Goal: Communication & Community: Answer question/provide support

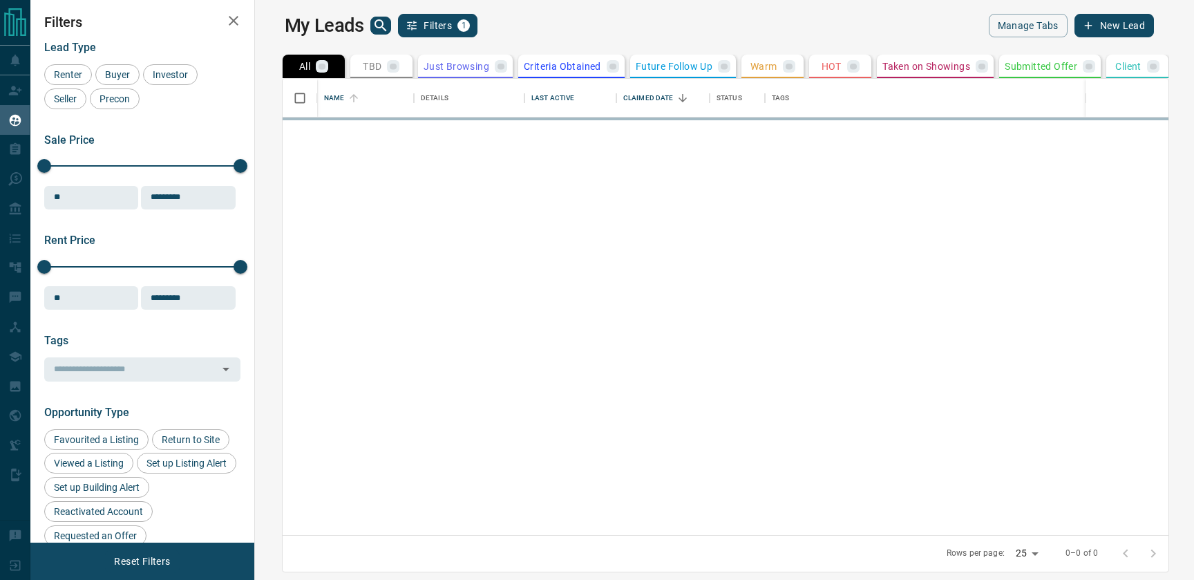
scroll to position [456, 933]
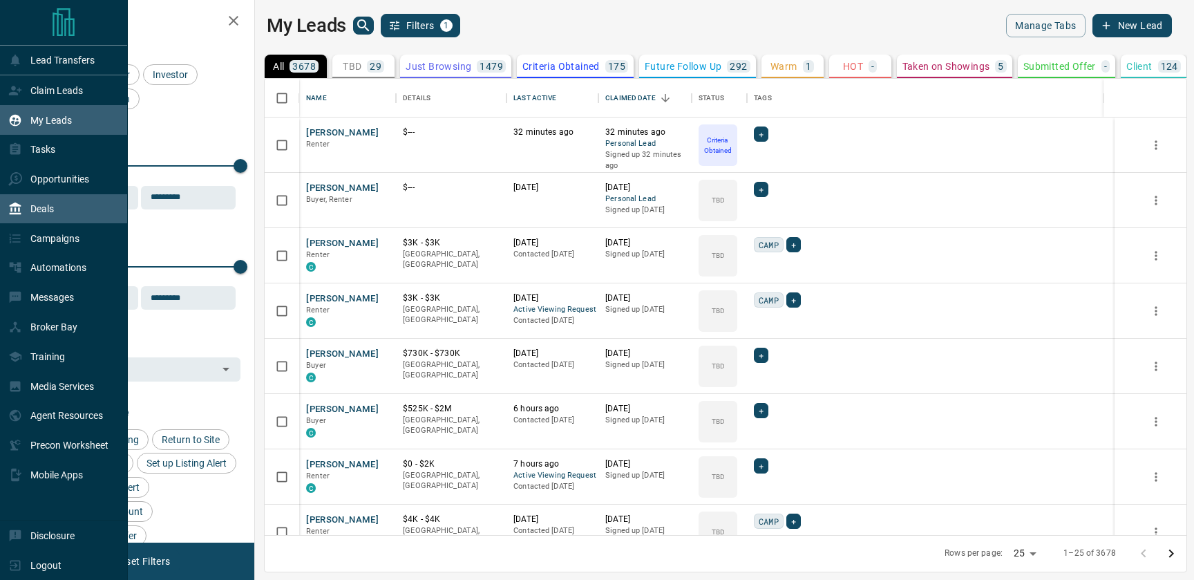
click at [37, 207] on p "Deals" at bounding box center [41, 208] width 23 height 11
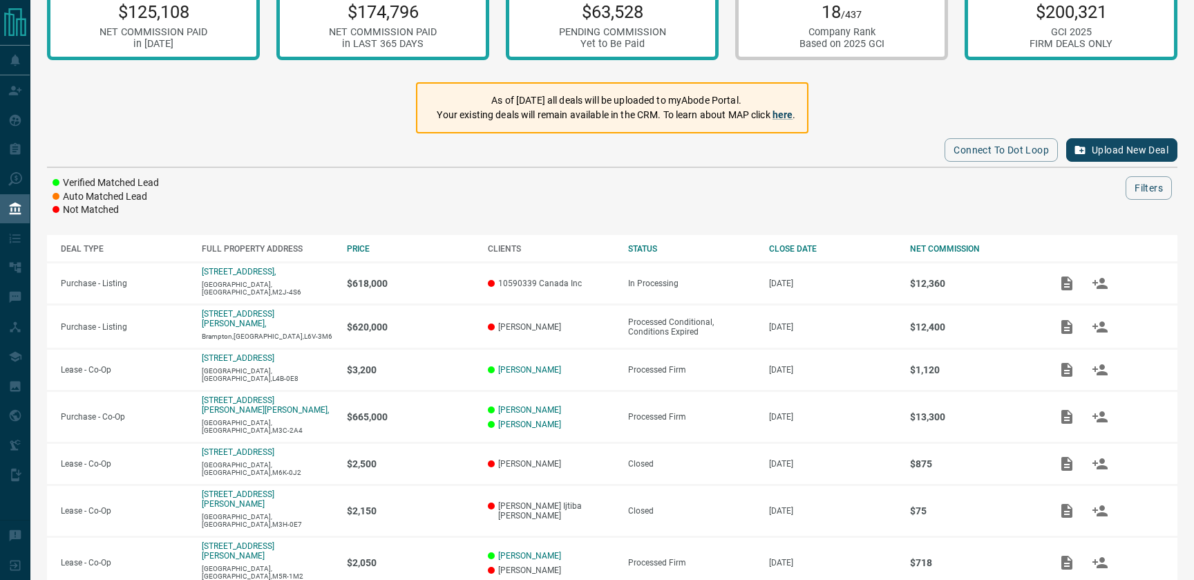
scroll to position [32, 0]
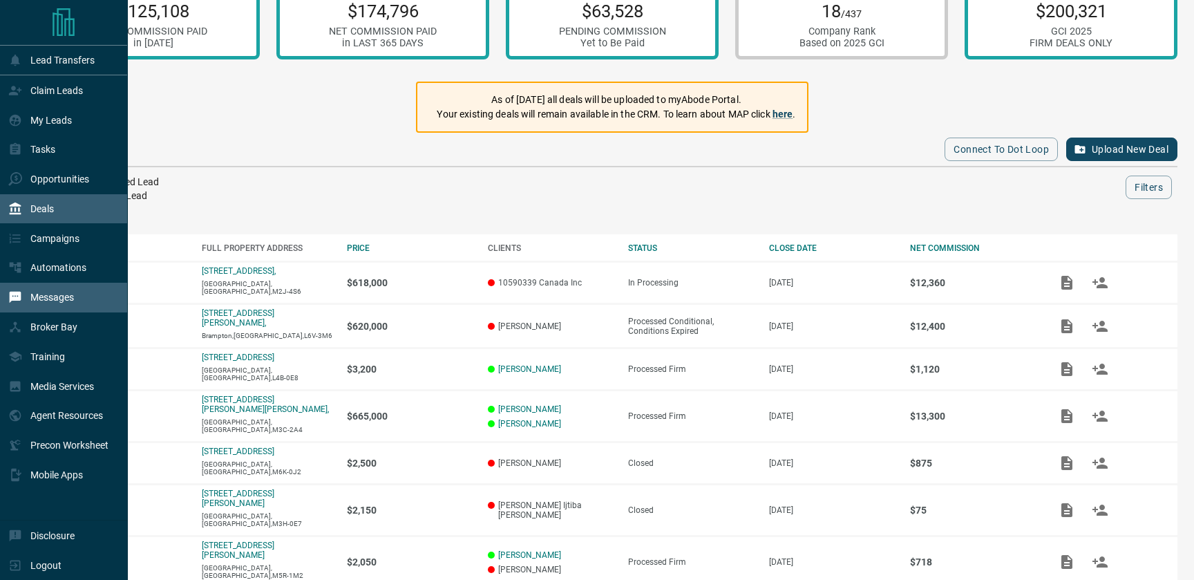
click at [30, 296] on p "Messages" at bounding box center [52, 297] width 44 height 11
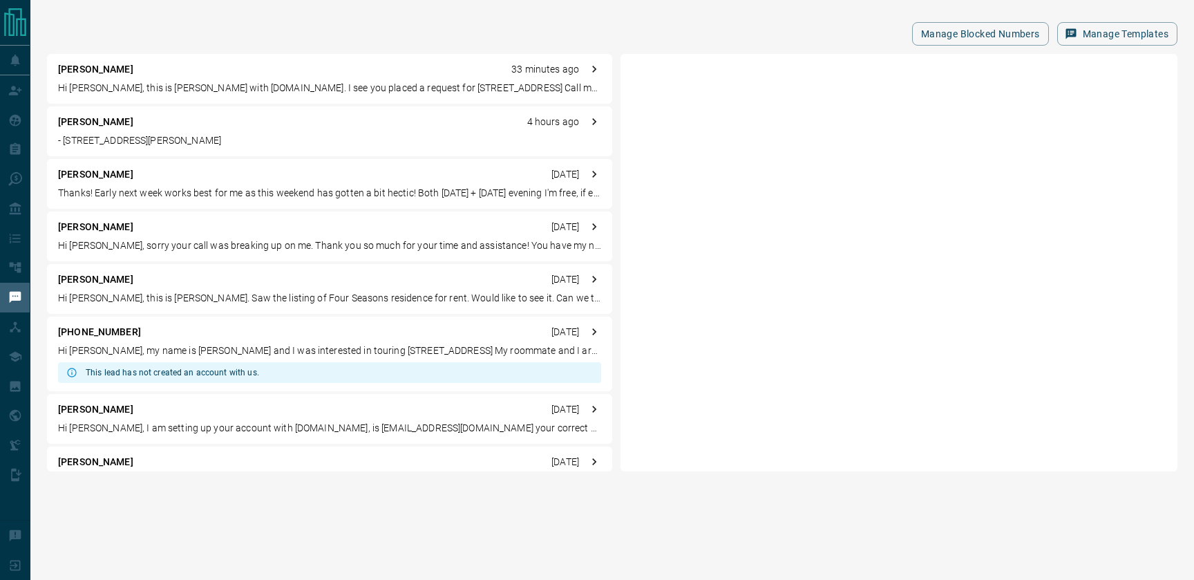
click at [340, 135] on p "- [STREET_ADDRESS][PERSON_NAME]" at bounding box center [329, 140] width 543 height 15
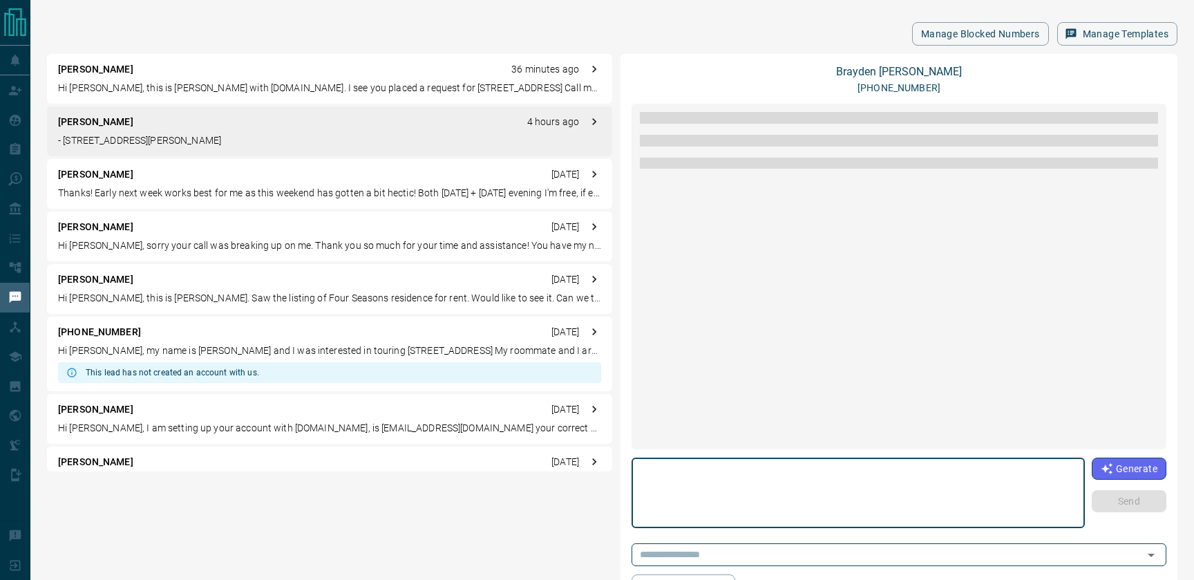
scroll to position [1560, 0]
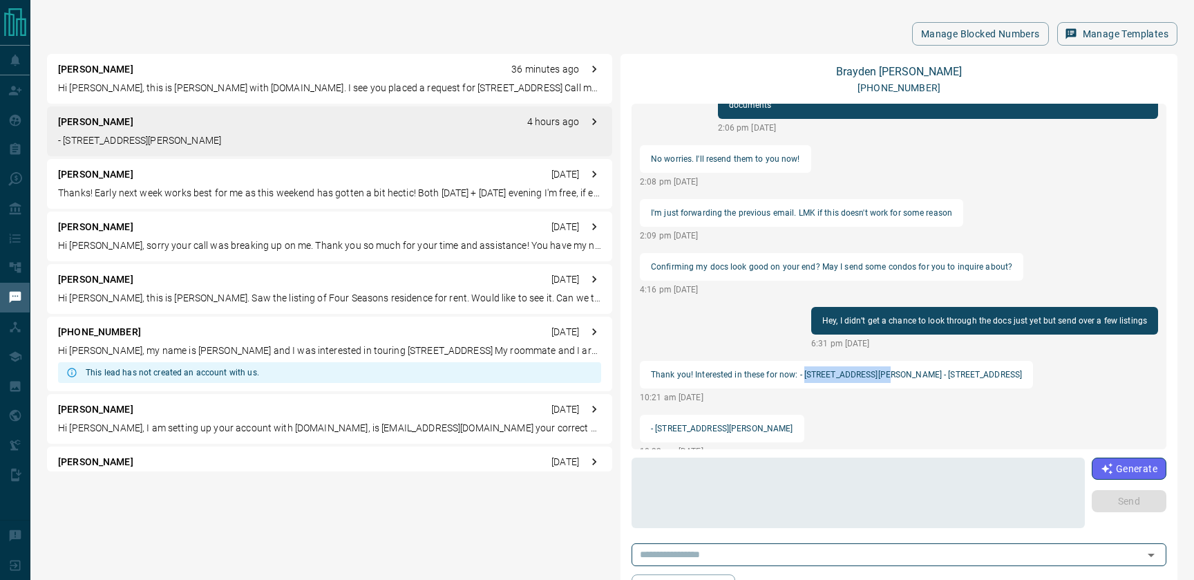
drag, startPoint x: 804, startPoint y: 357, endPoint x: 875, endPoint y: 354, distance: 71.2
click at [875, 366] on p "Thank you! Interested in these for now: - [STREET_ADDRESS][PERSON_NAME] - [STRE…" at bounding box center [836, 374] width 371 height 17
copy p "[STREET_ADDRESS][PERSON_NAME]"
drag, startPoint x: 900, startPoint y: 356, endPoint x: 986, endPoint y: 361, distance: 86.5
click at [986, 366] on p "Thank you! Interested in these for now: - [STREET_ADDRESS][PERSON_NAME] - [STRE…" at bounding box center [836, 374] width 371 height 17
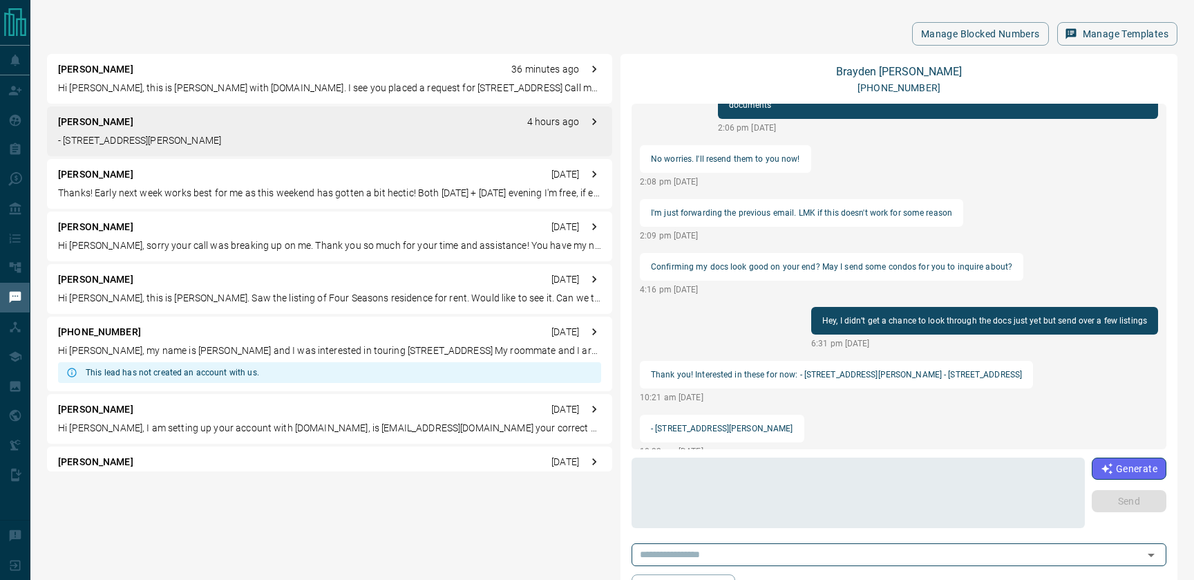
drag, startPoint x: 992, startPoint y: 359, endPoint x: 899, endPoint y: 357, distance: 92.6
click at [899, 361] on div "Thank you! Interested in these for now: - [STREET_ADDRESS][PERSON_NAME] - [STRE…" at bounding box center [836, 375] width 393 height 28
copy p "[STREET_ADDRESS]"
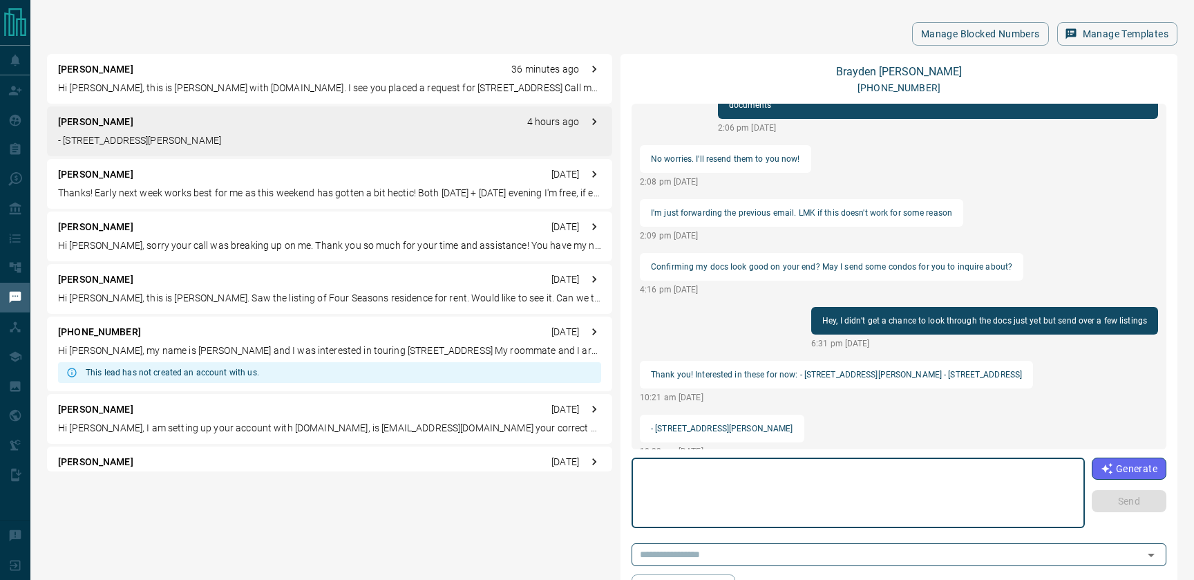
click at [661, 509] on textarea at bounding box center [858, 493] width 434 height 59
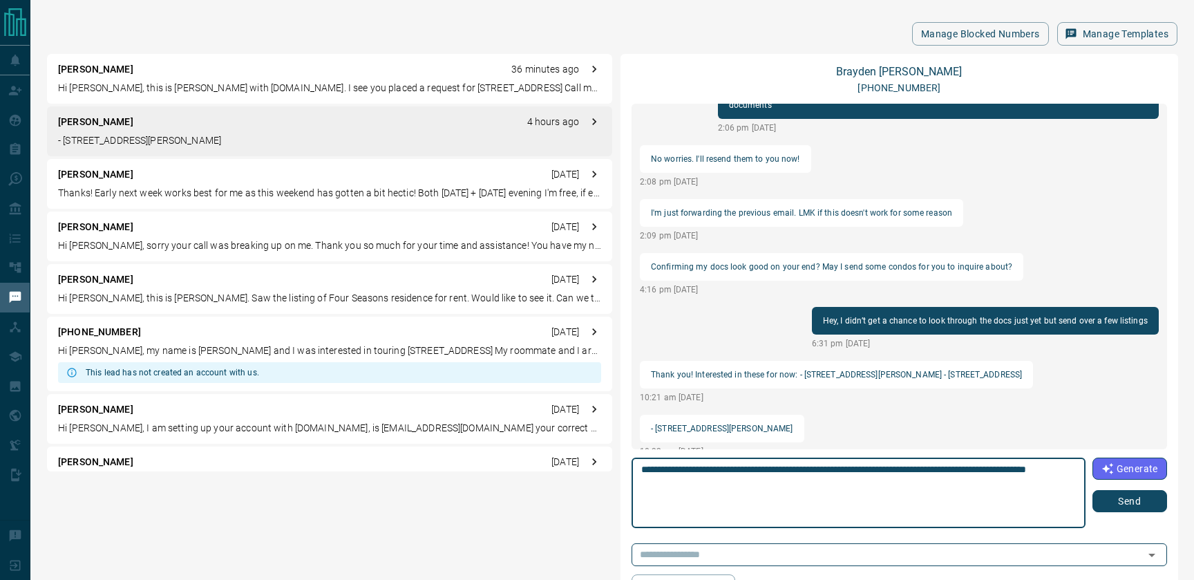
type textarea "**********"
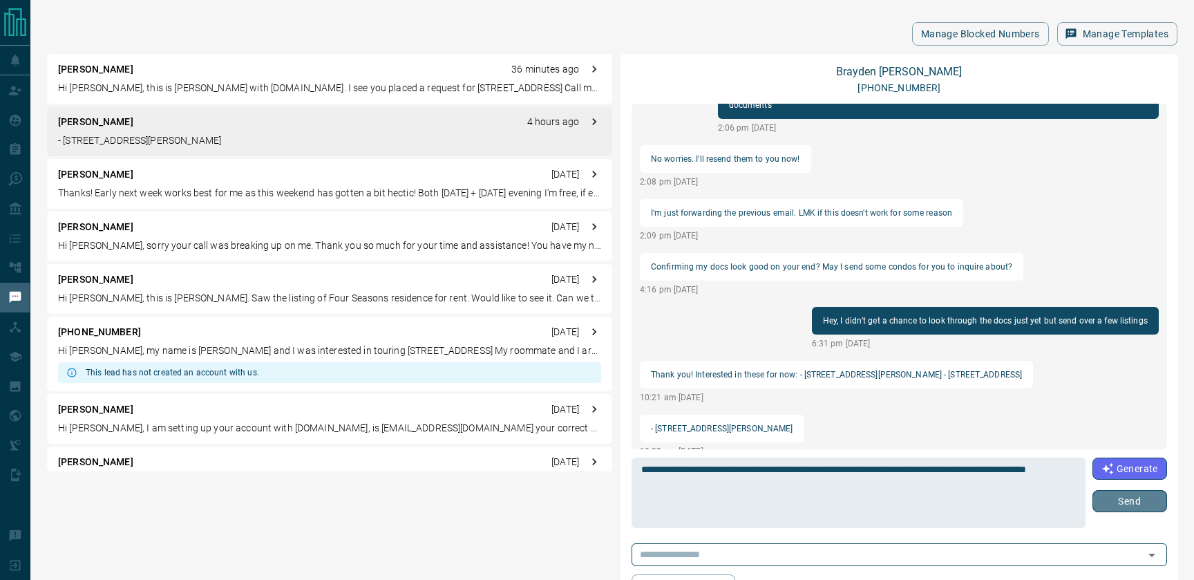
click at [1100, 499] on button "Send" at bounding box center [1129, 501] width 75 height 22
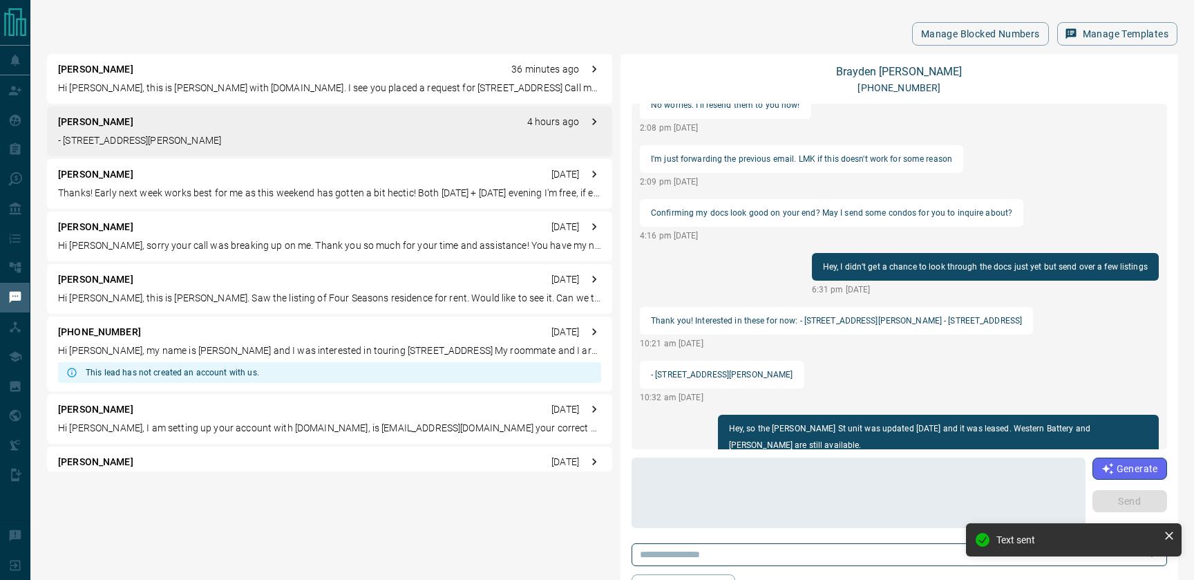
scroll to position [43, 0]
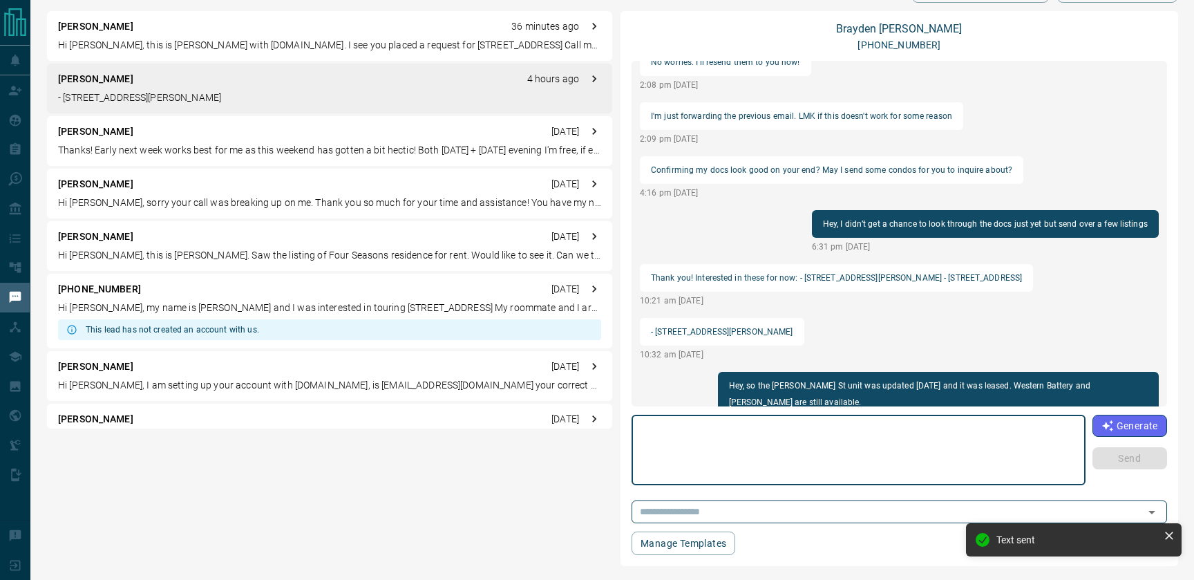
click at [708, 454] on textarea at bounding box center [858, 450] width 435 height 59
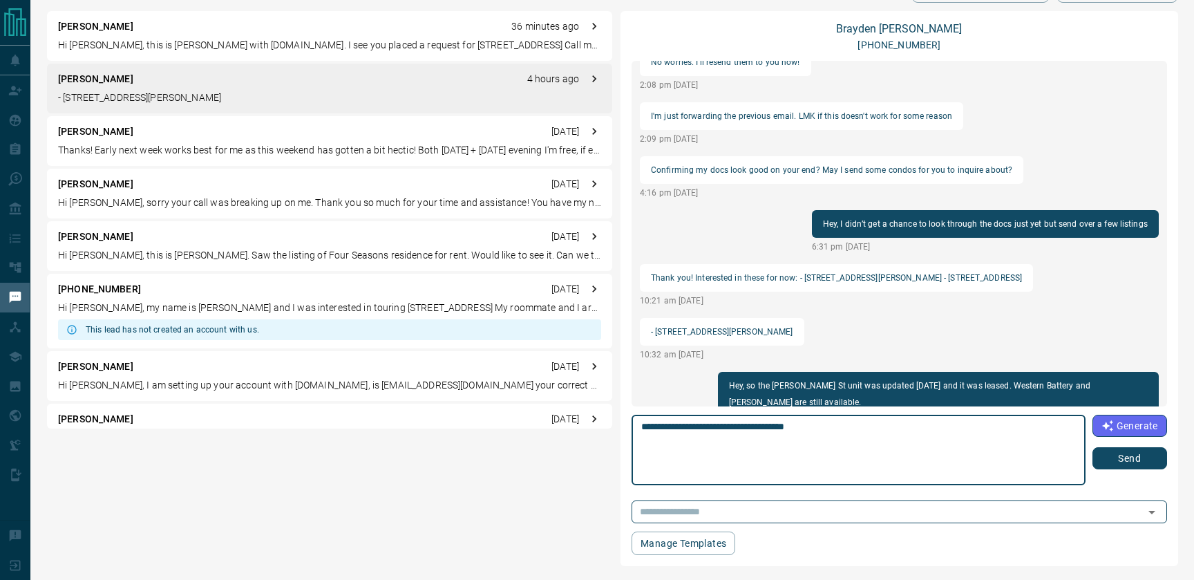
type textarea "*"
type textarea "**********"
click at [1128, 462] on button "Send" at bounding box center [1129, 458] width 75 height 22
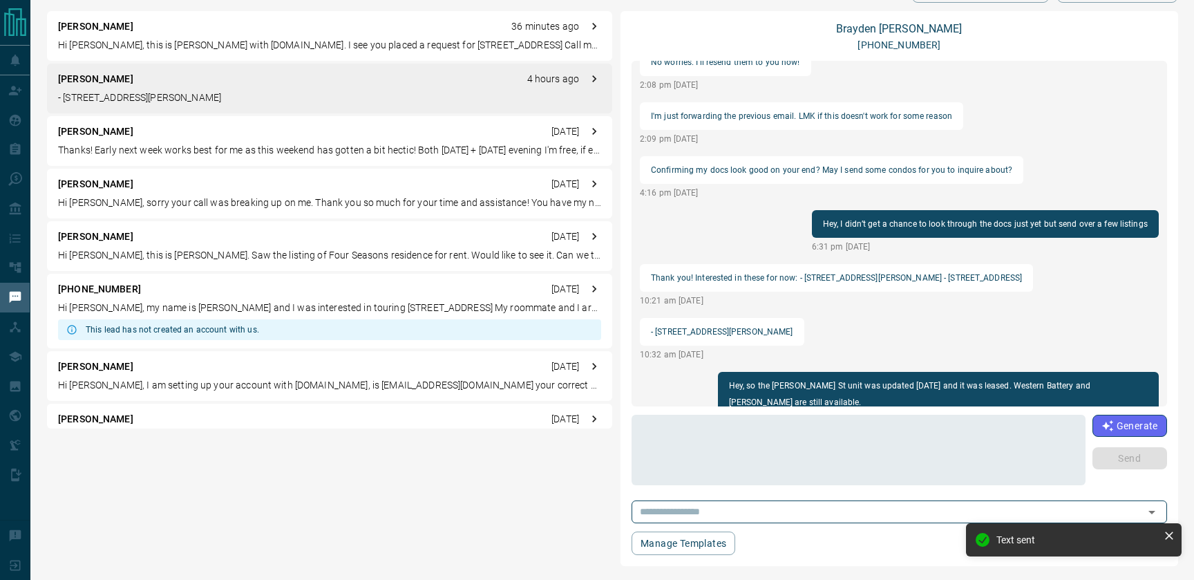
scroll to position [1510, 0]
